Goal: Find specific page/section: Find specific page/section

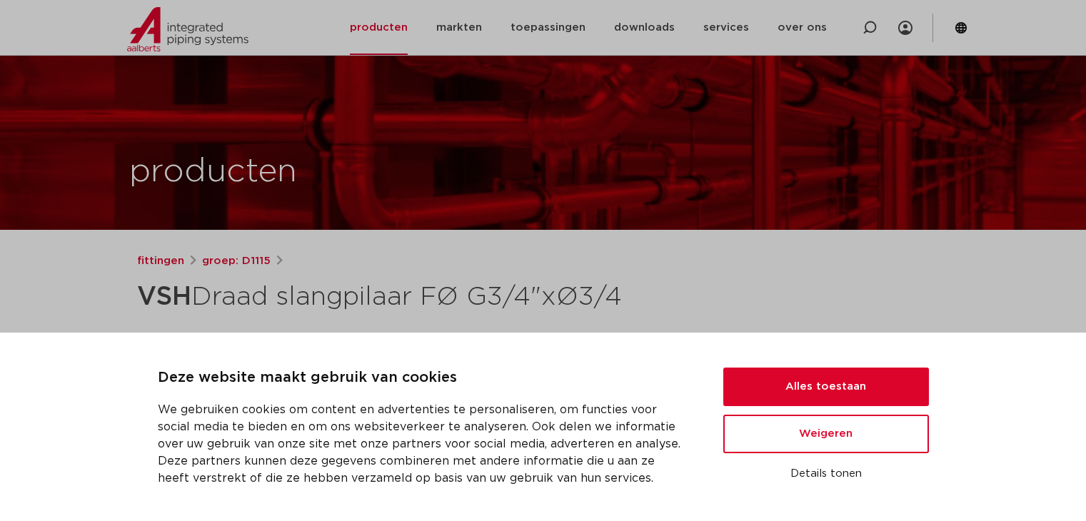
scroll to position [357, 0]
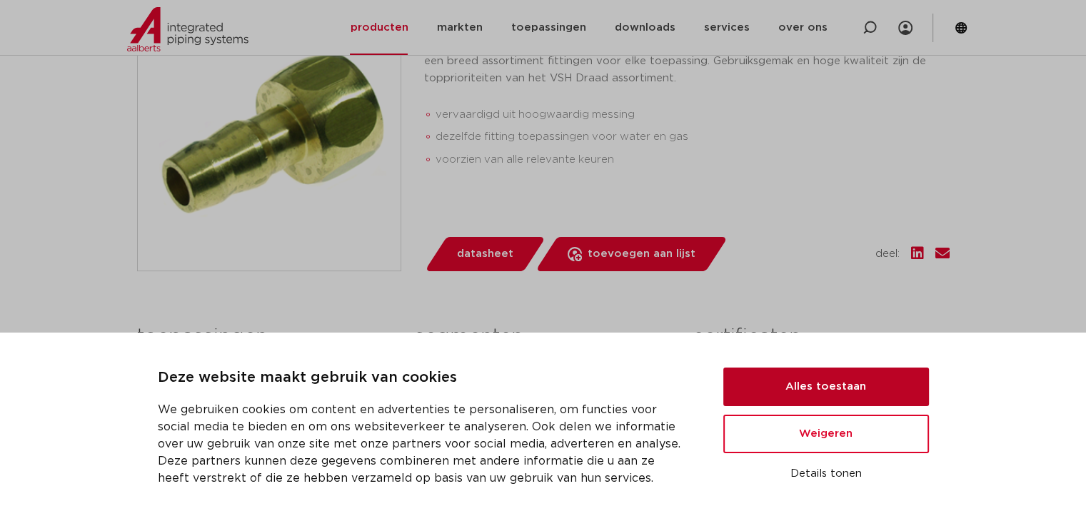
click at [834, 387] on button "Alles toestaan" at bounding box center [826, 387] width 206 height 39
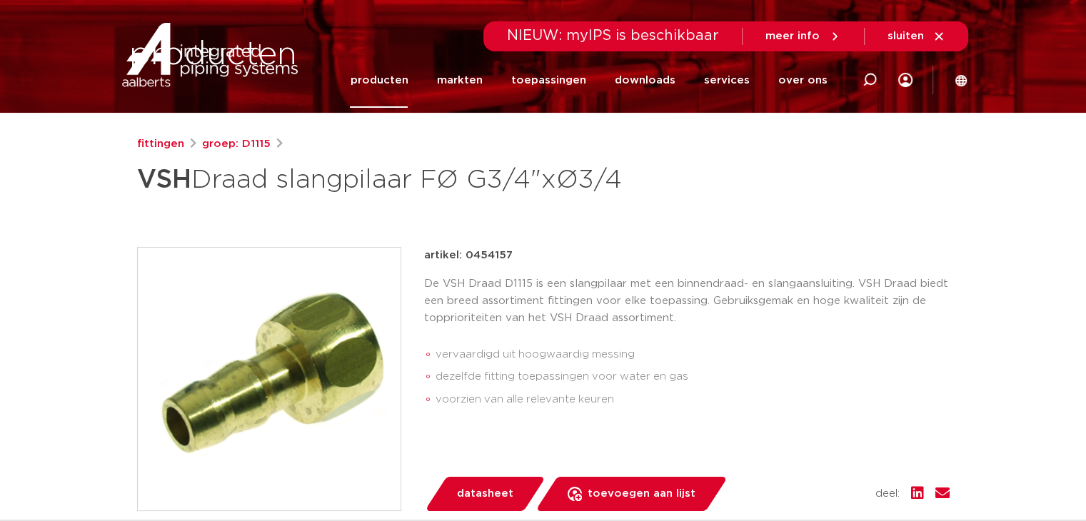
scroll to position [0, 0]
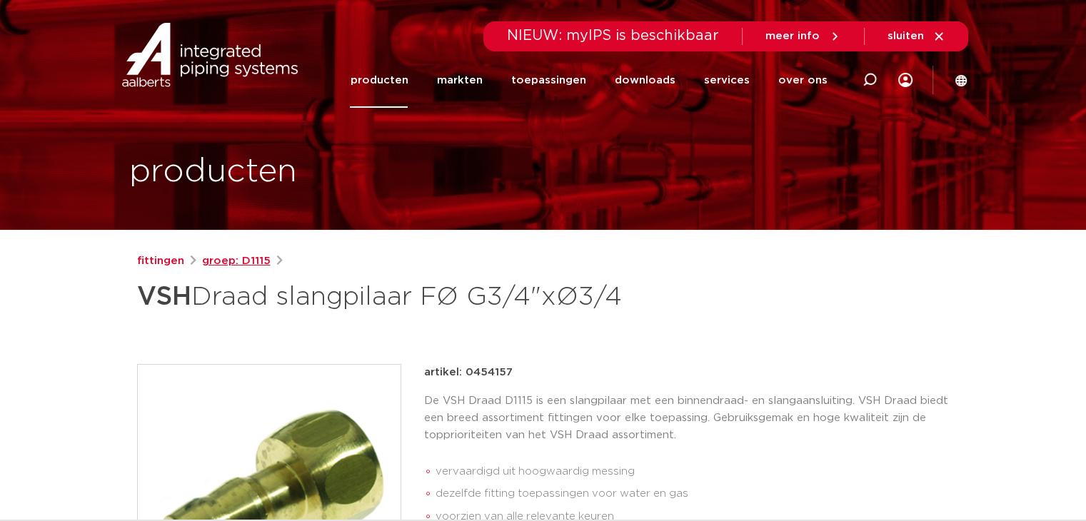
click at [228, 261] on link "groep: D1115" at bounding box center [236, 261] width 69 height 17
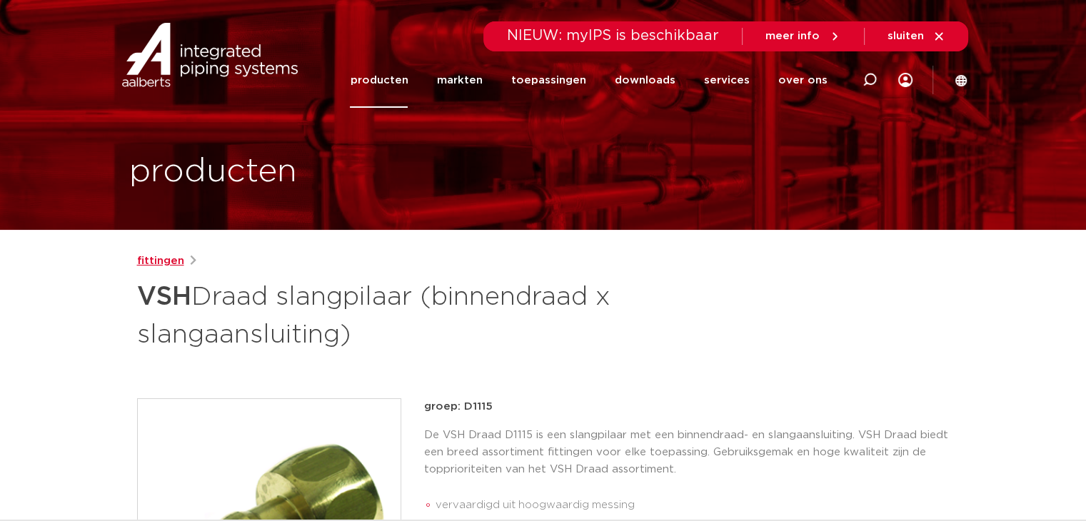
click at [164, 260] on link "fittingen" at bounding box center [160, 261] width 47 height 17
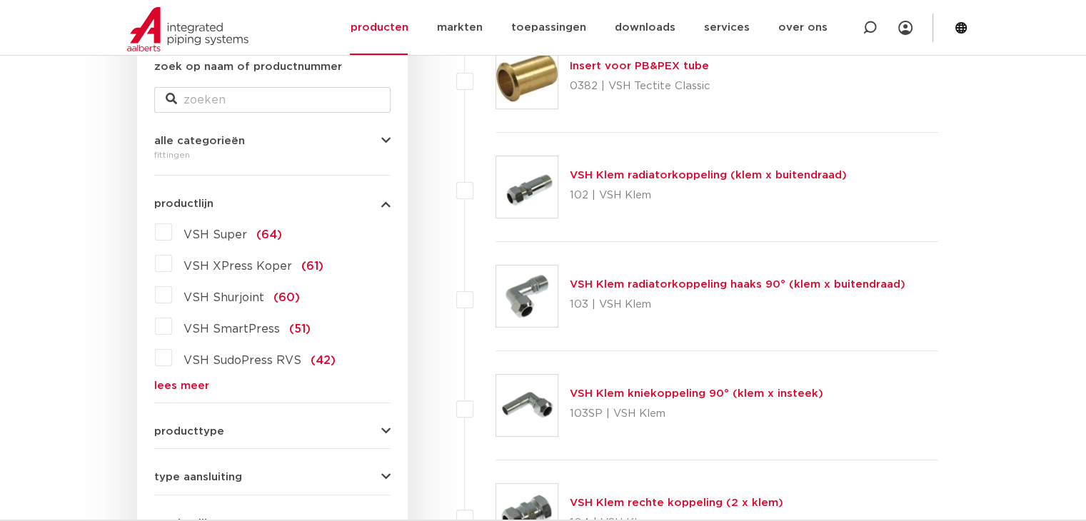
scroll to position [357, 0]
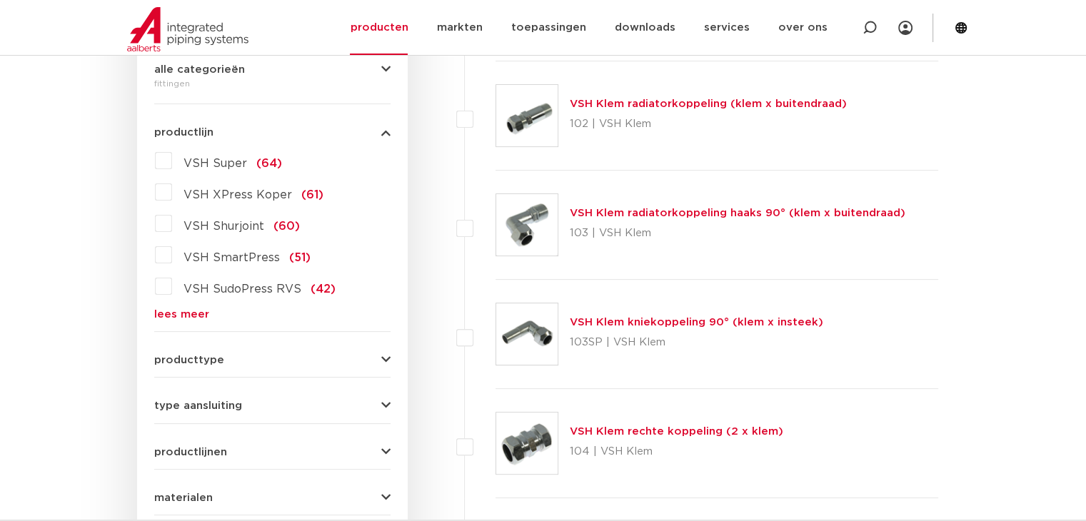
click at [186, 315] on link "lees meer" at bounding box center [272, 314] width 236 height 11
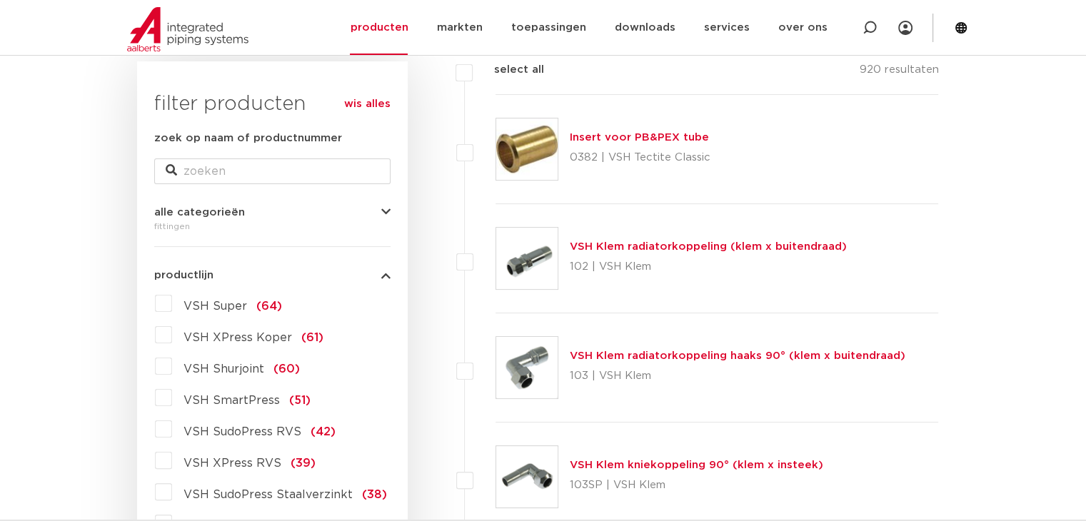
scroll to position [71, 0]
